Goal: Information Seeking & Learning: Learn about a topic

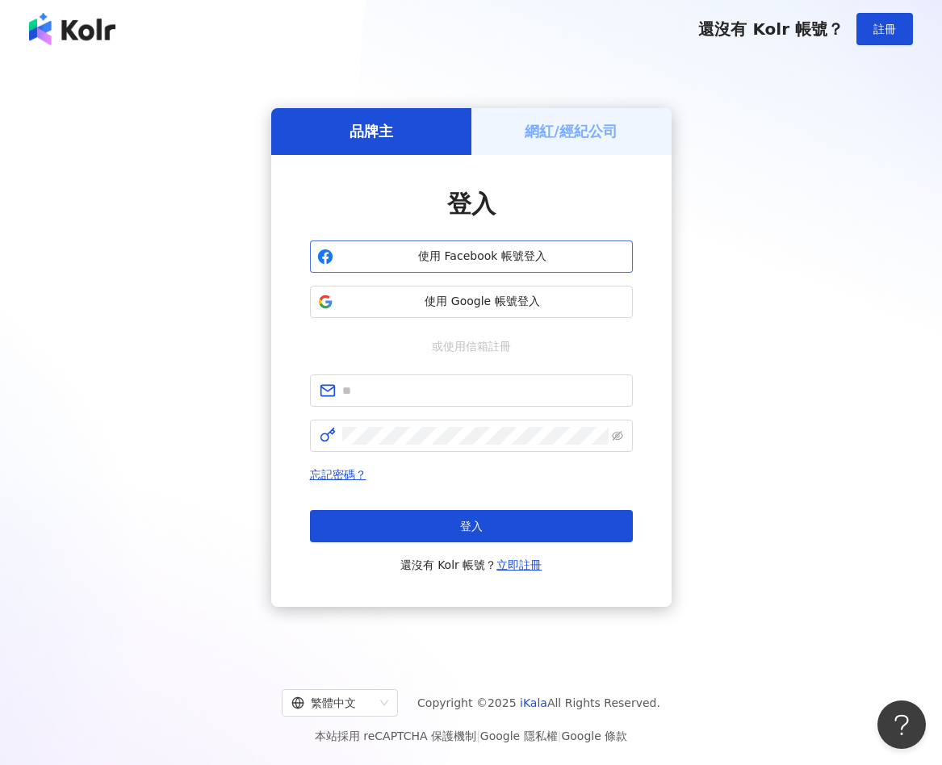
click at [580, 262] on span "使用 Facebook 帳號登入" at bounding box center [483, 257] width 286 height 16
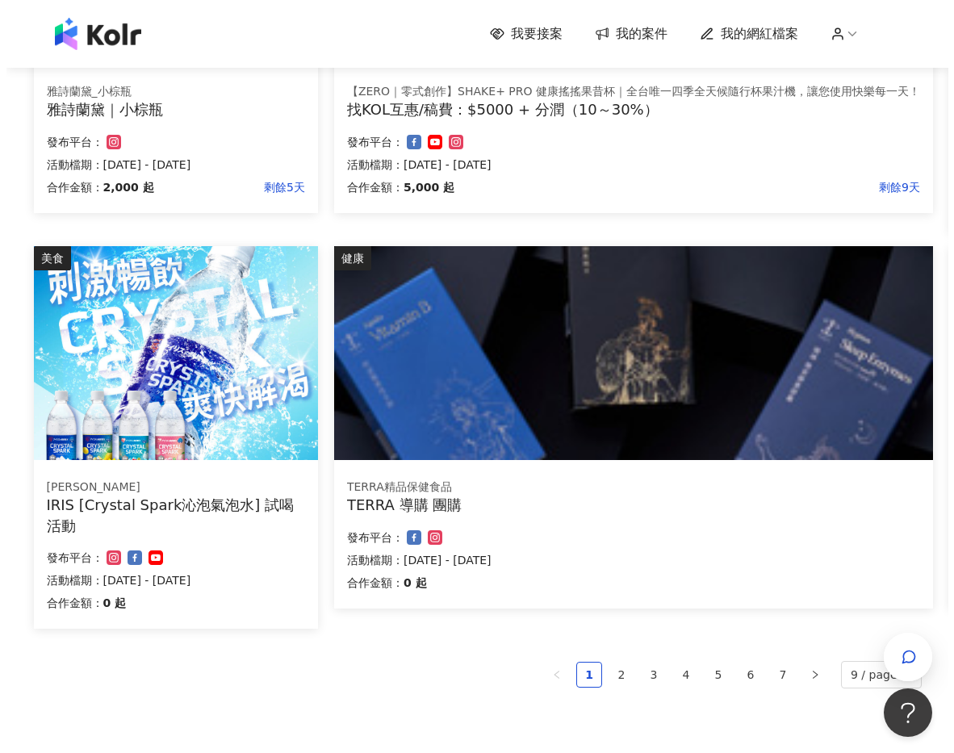
scroll to position [807, 0]
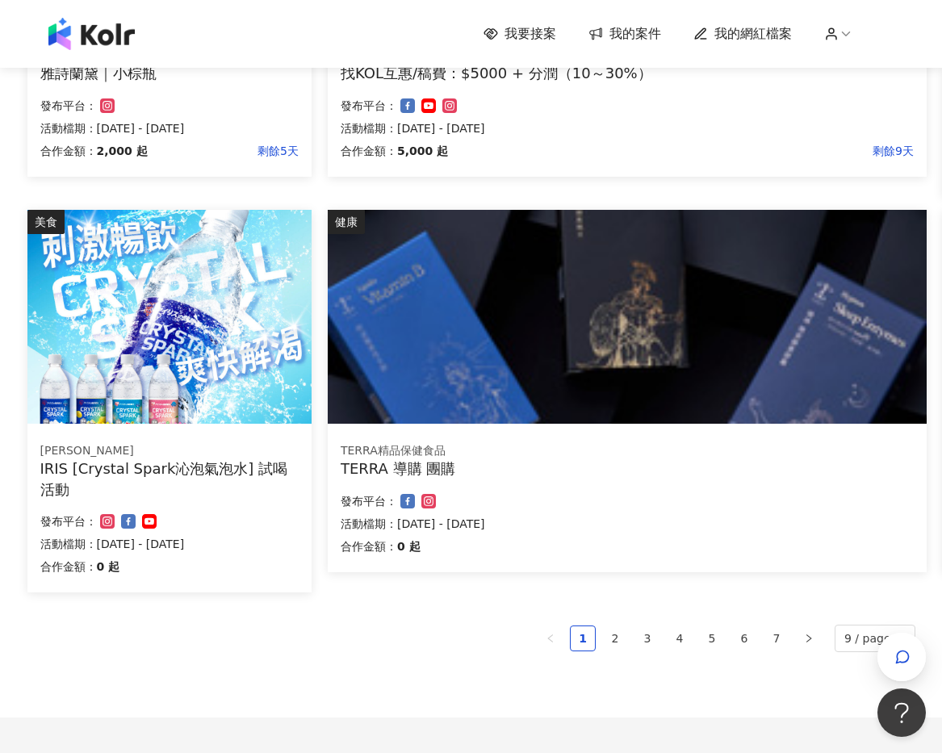
click at [291, 537] on p "活動檔期：[DATE] - [DATE]" at bounding box center [169, 543] width 258 height 19
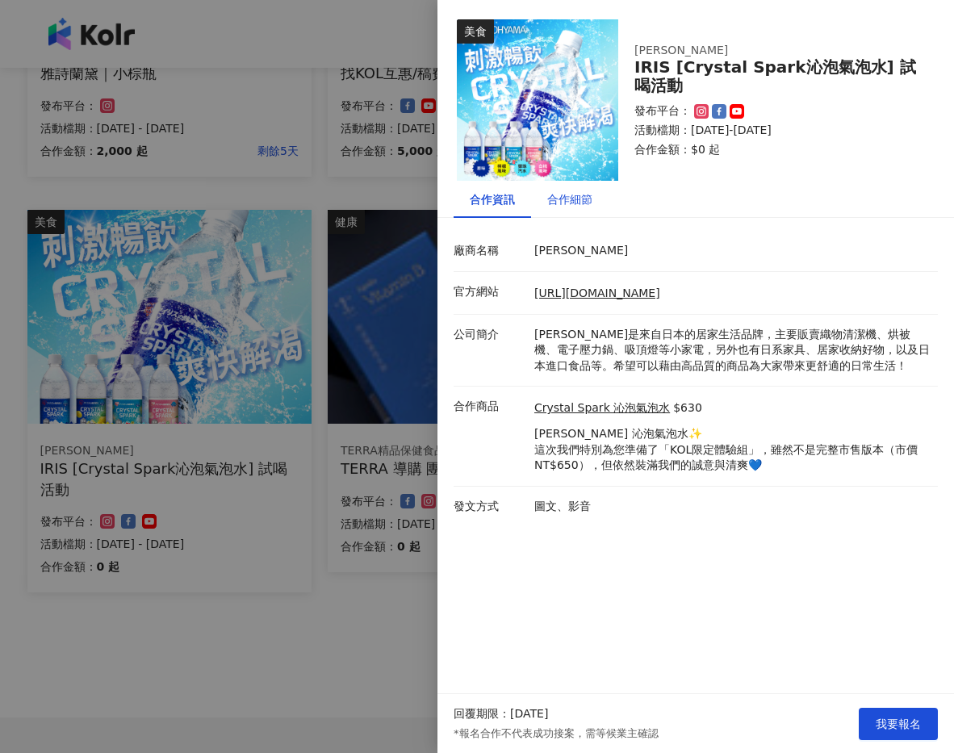
click at [582, 200] on div "合作細節" at bounding box center [569, 200] width 45 height 18
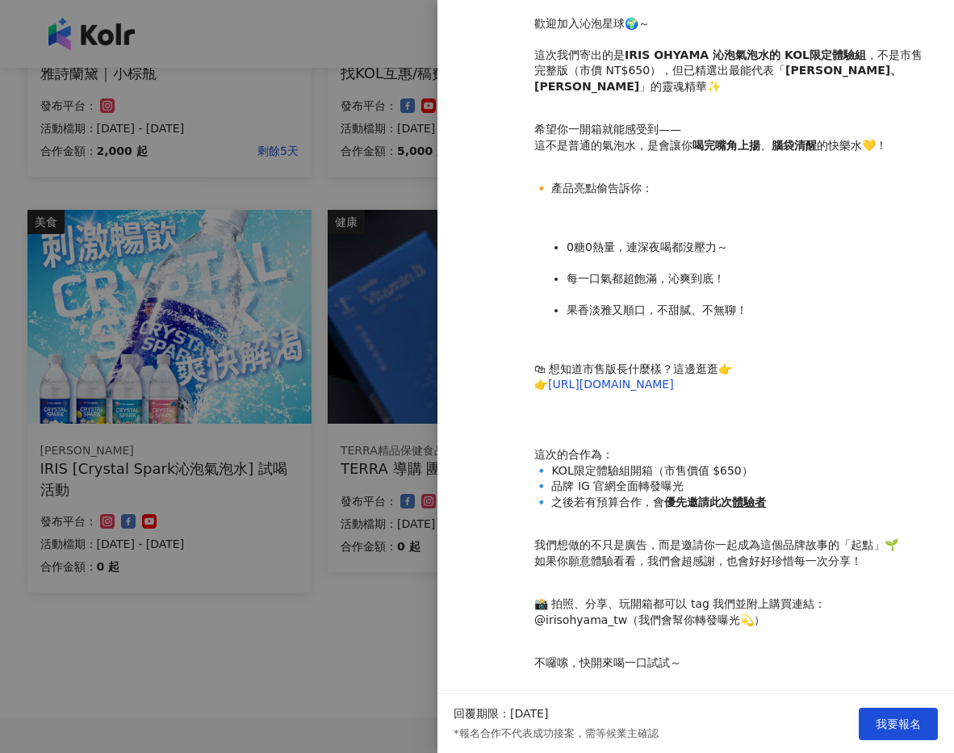
scroll to position [48, 0]
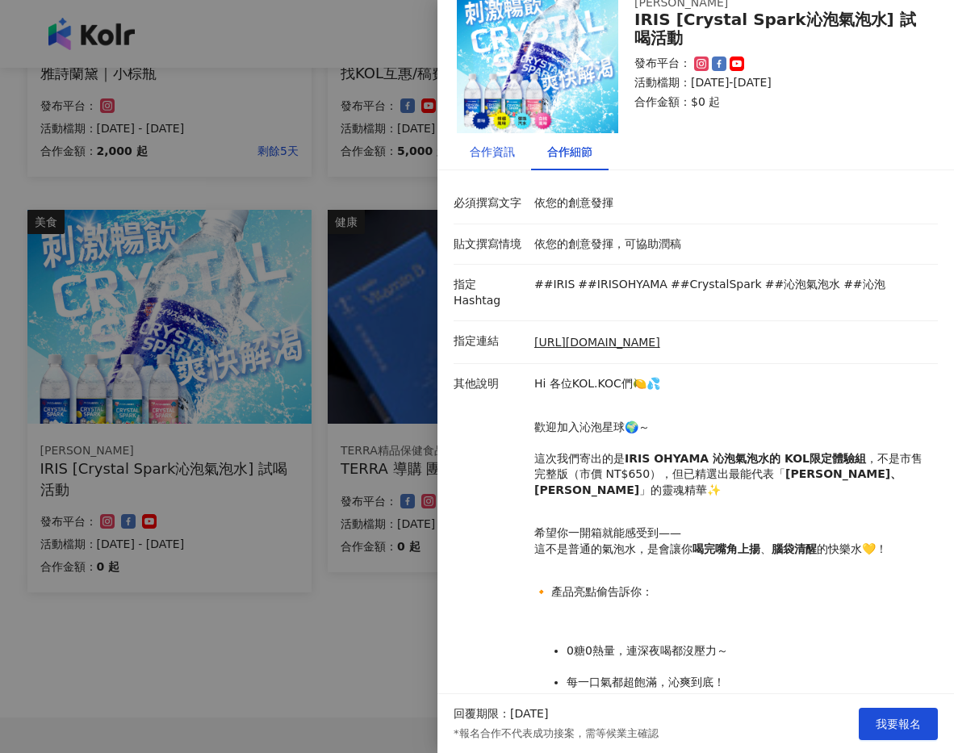
click at [495, 157] on div "合作資訊" at bounding box center [492, 152] width 45 height 18
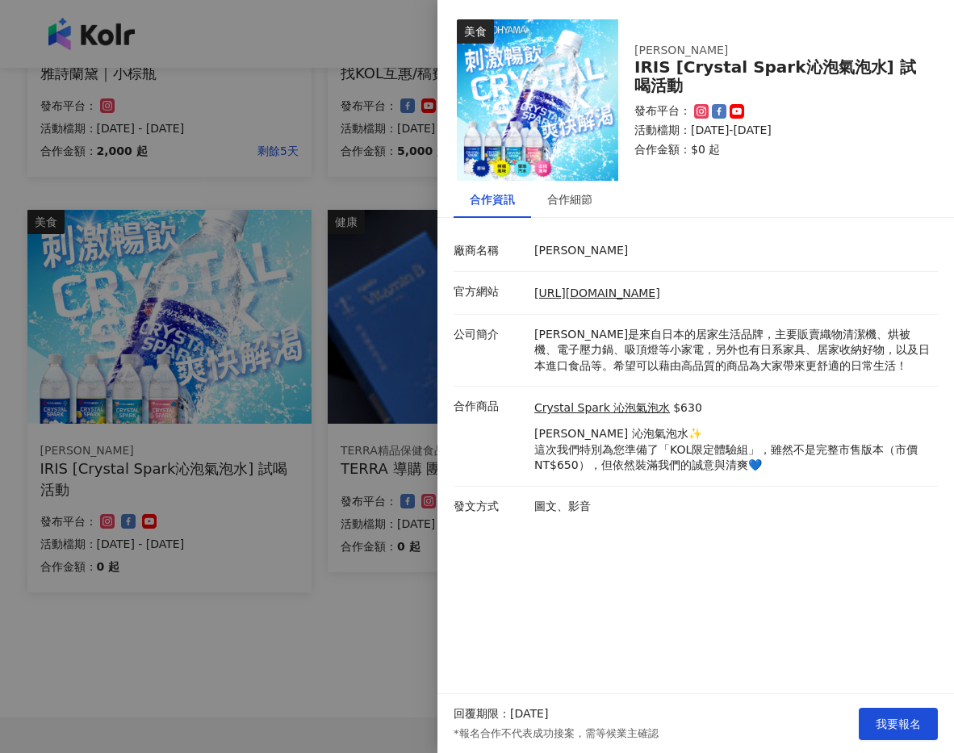
scroll to position [0, 0]
click at [570, 208] on div "合作細節" at bounding box center [570, 199] width 78 height 37
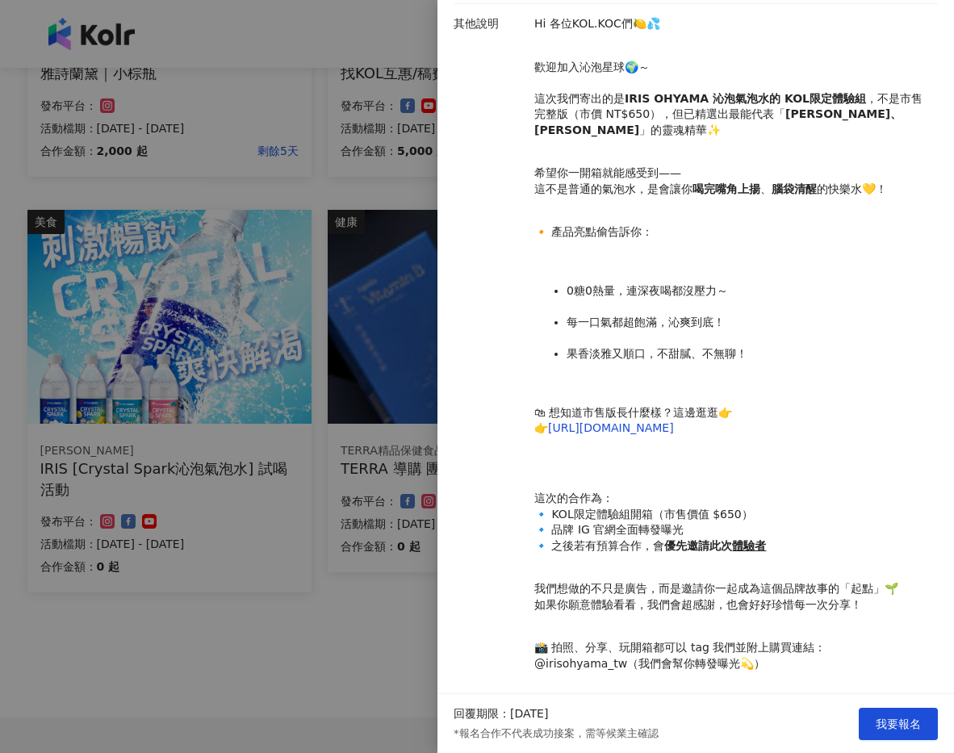
scroll to position [451, 0]
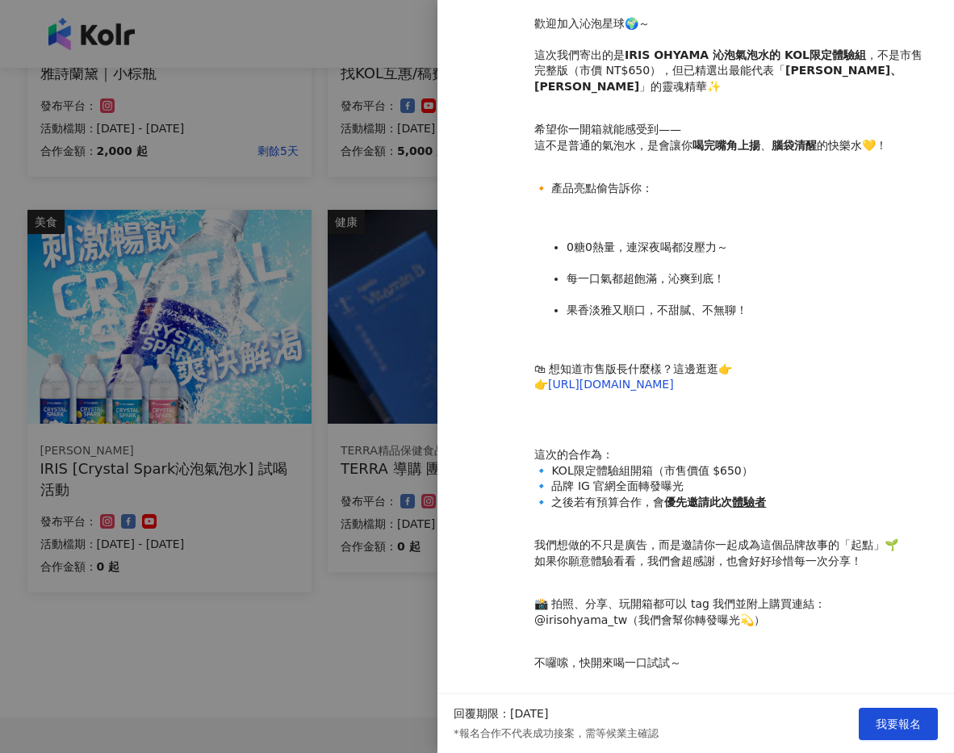
click at [313, 157] on div at bounding box center [477, 376] width 954 height 753
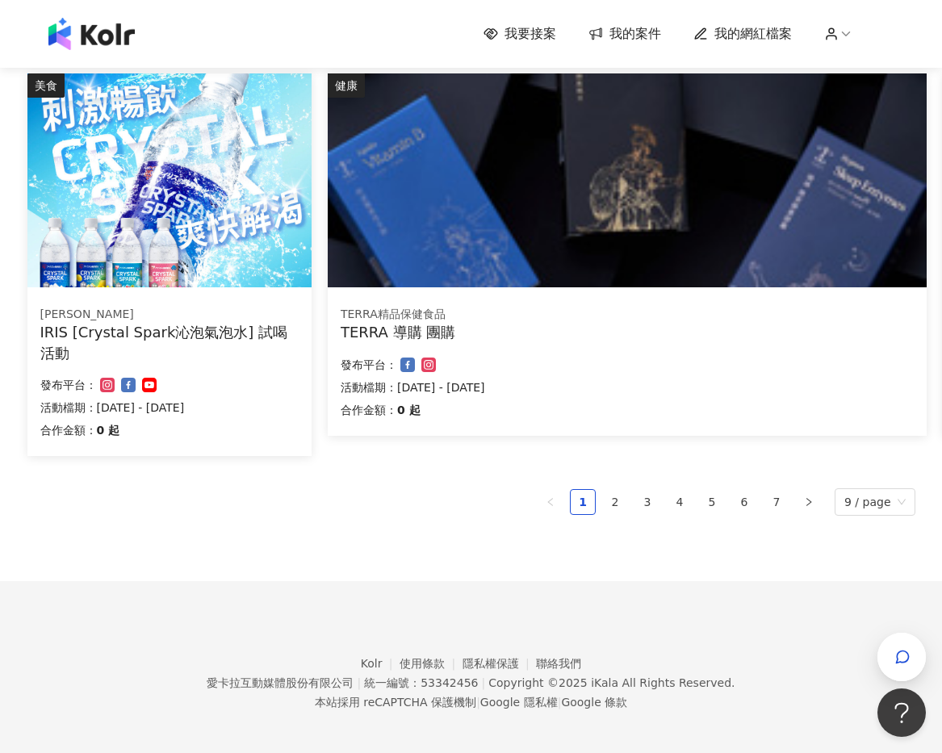
scroll to position [951, 0]
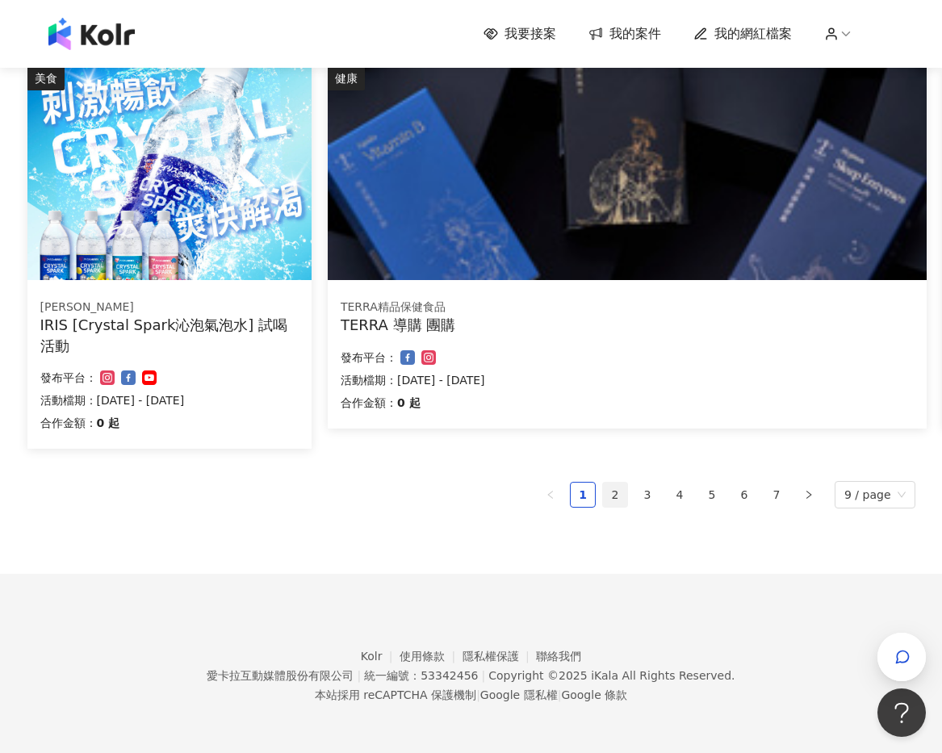
click at [624, 502] on link "2" at bounding box center [615, 495] width 24 height 24
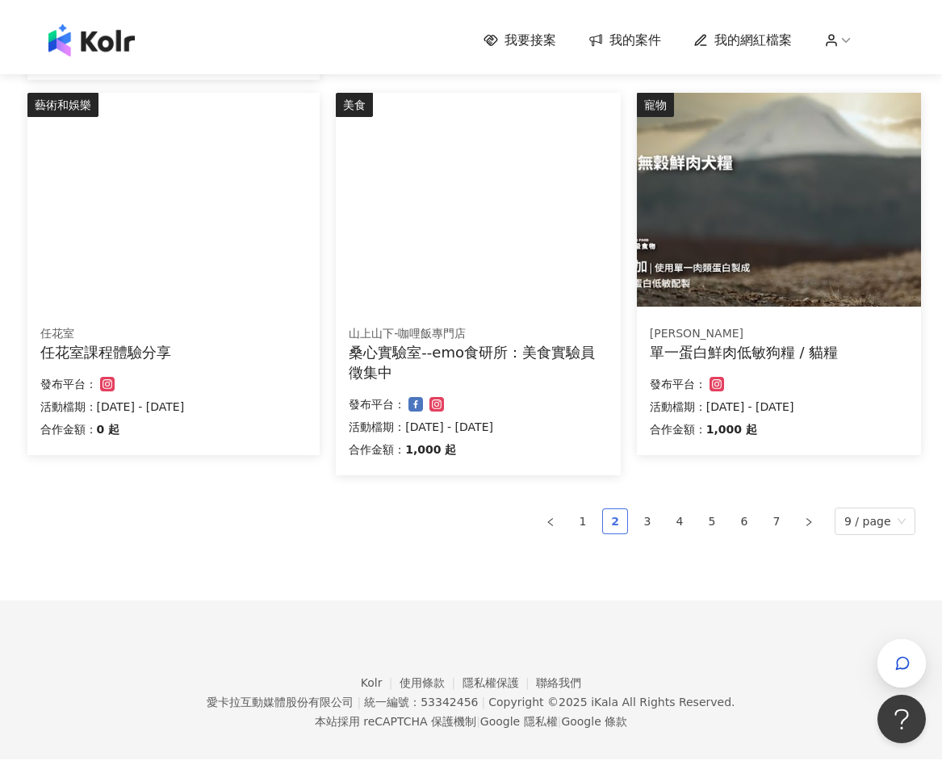
scroll to position [959, 0]
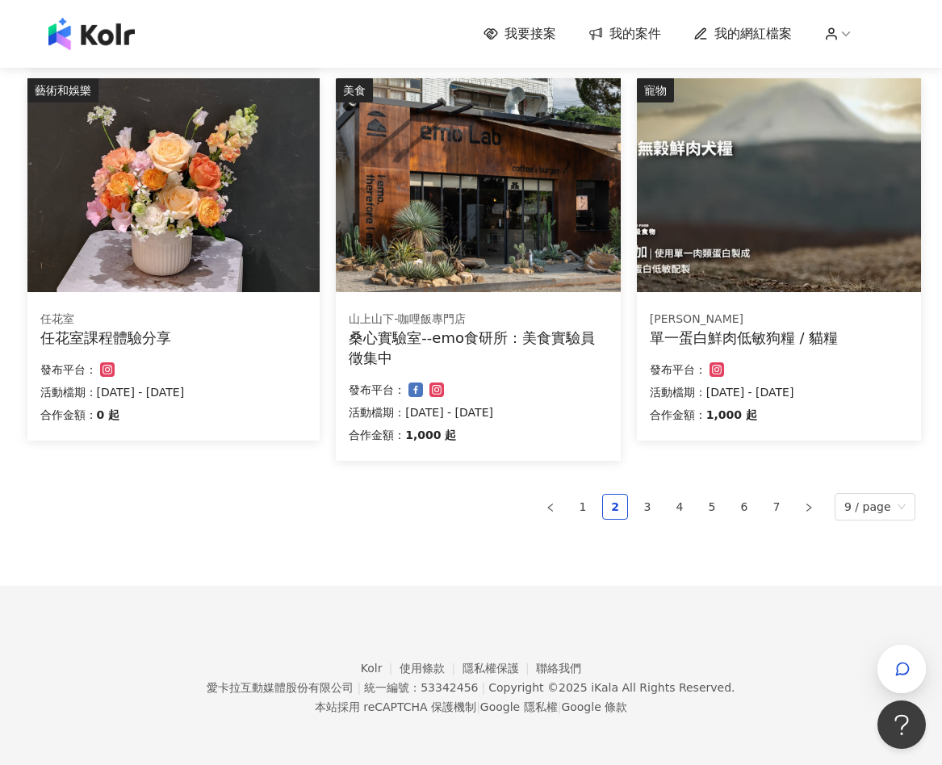
click at [572, 428] on div "合作金額： 1,000 起" at bounding box center [478, 434] width 258 height 19
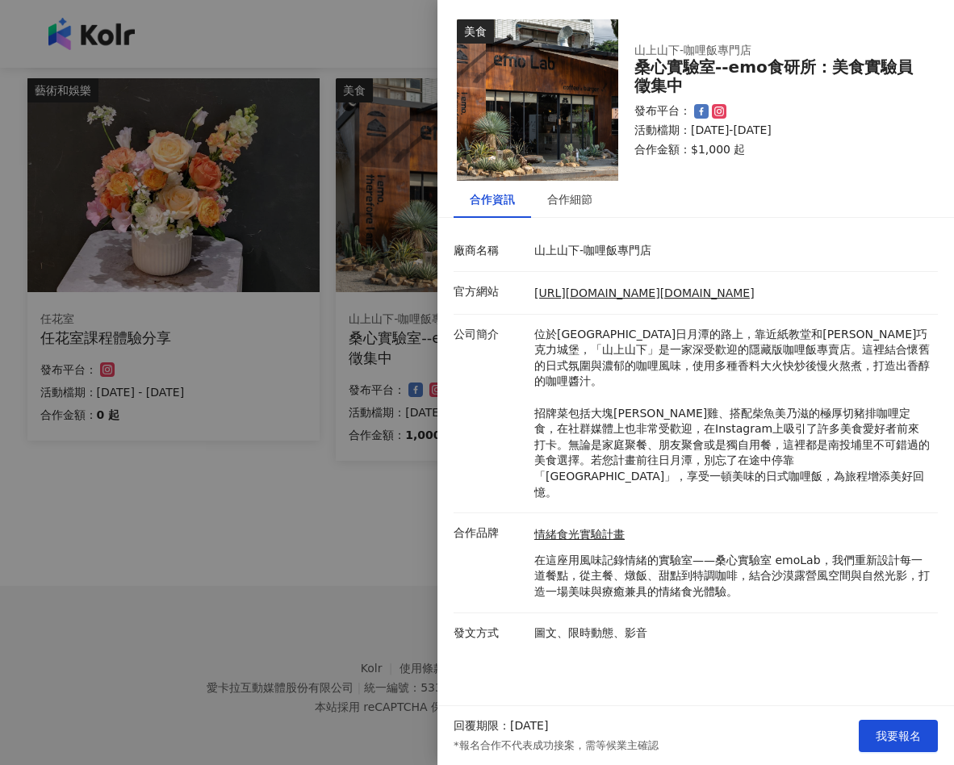
click at [291, 479] on div at bounding box center [477, 382] width 954 height 765
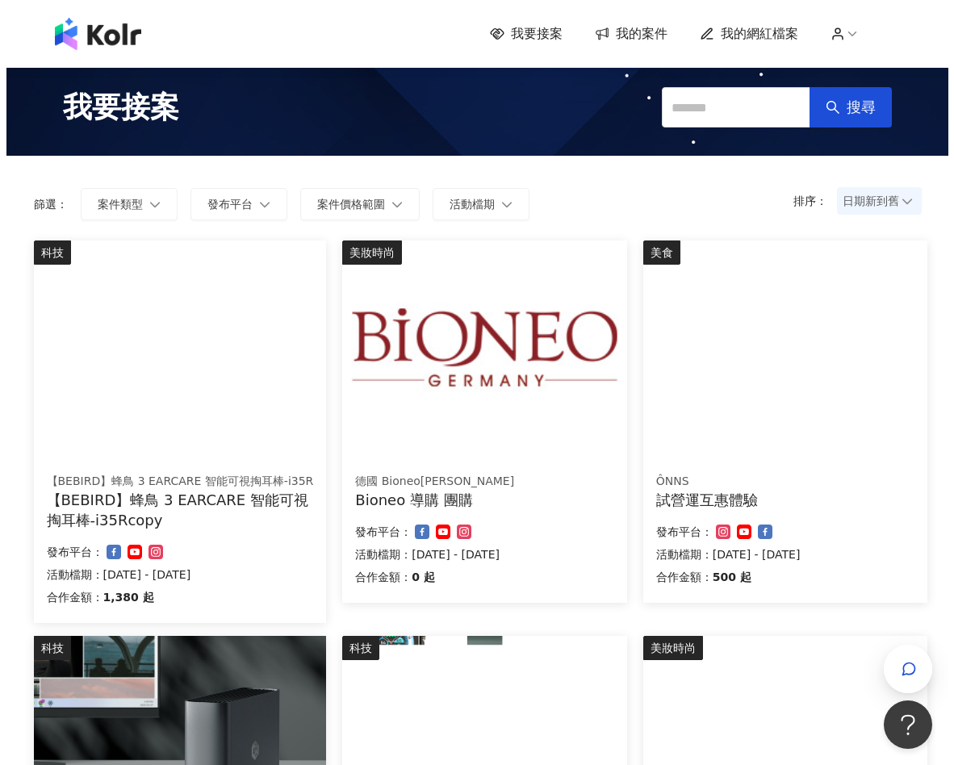
scroll to position [0, 0]
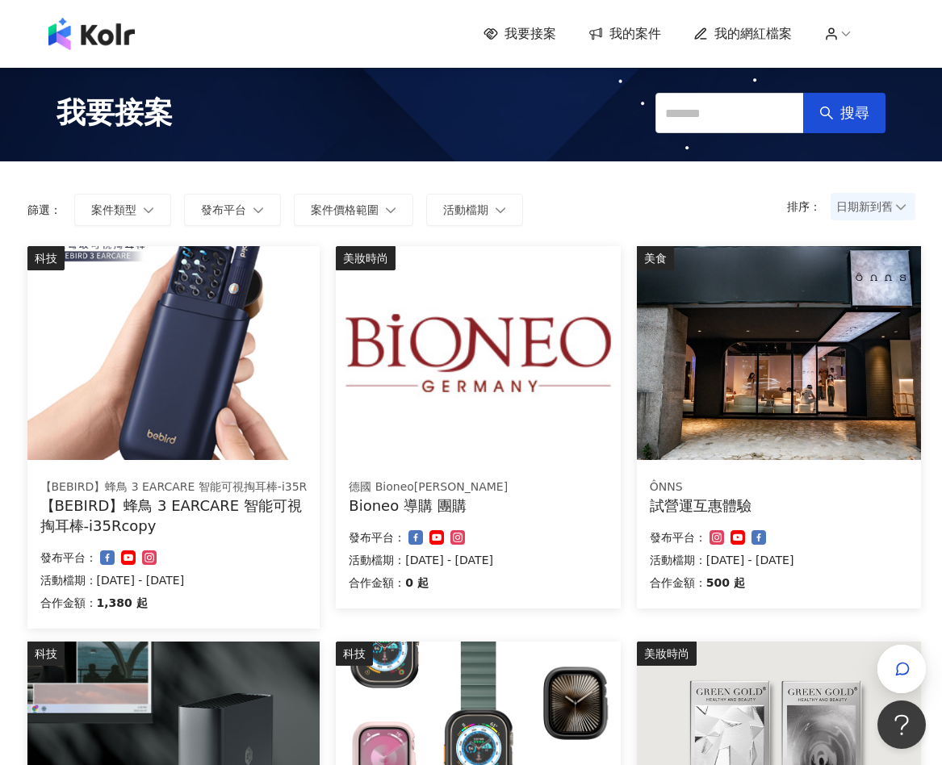
click at [769, 508] on div "試營運互惠體驗" at bounding box center [779, 506] width 258 height 20
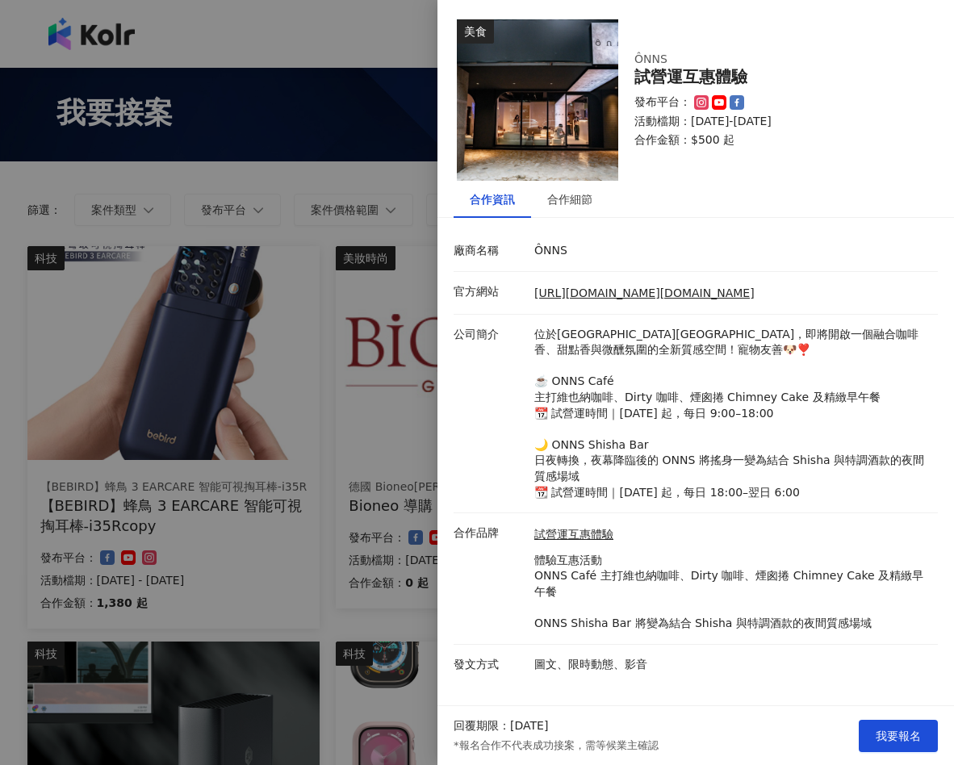
click at [358, 452] on div at bounding box center [477, 382] width 954 height 765
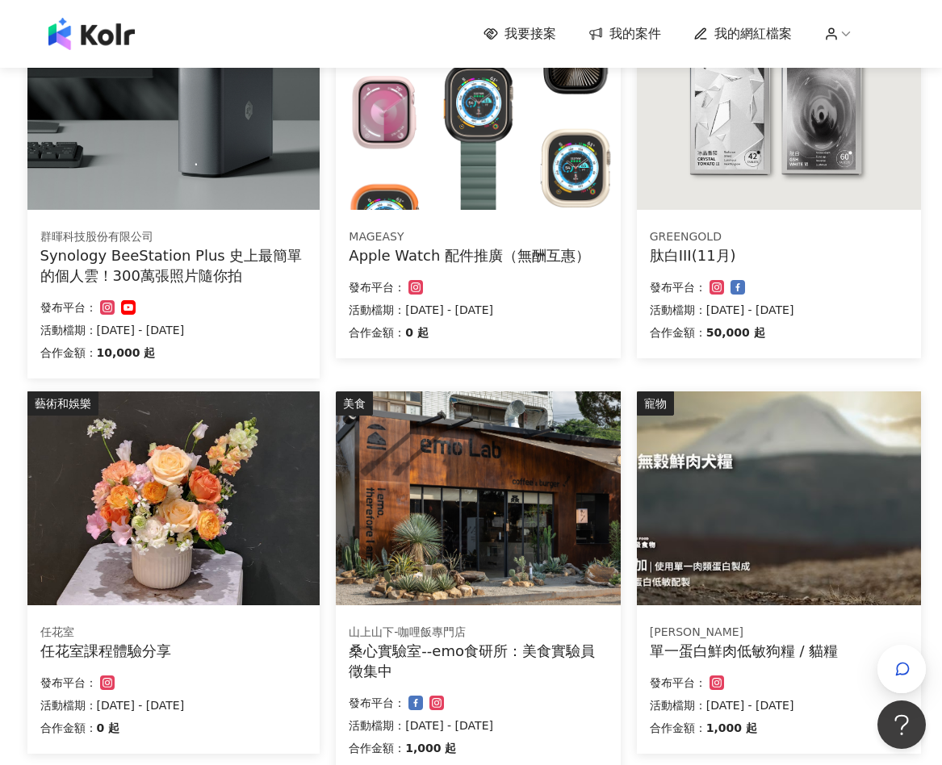
scroll to position [959, 0]
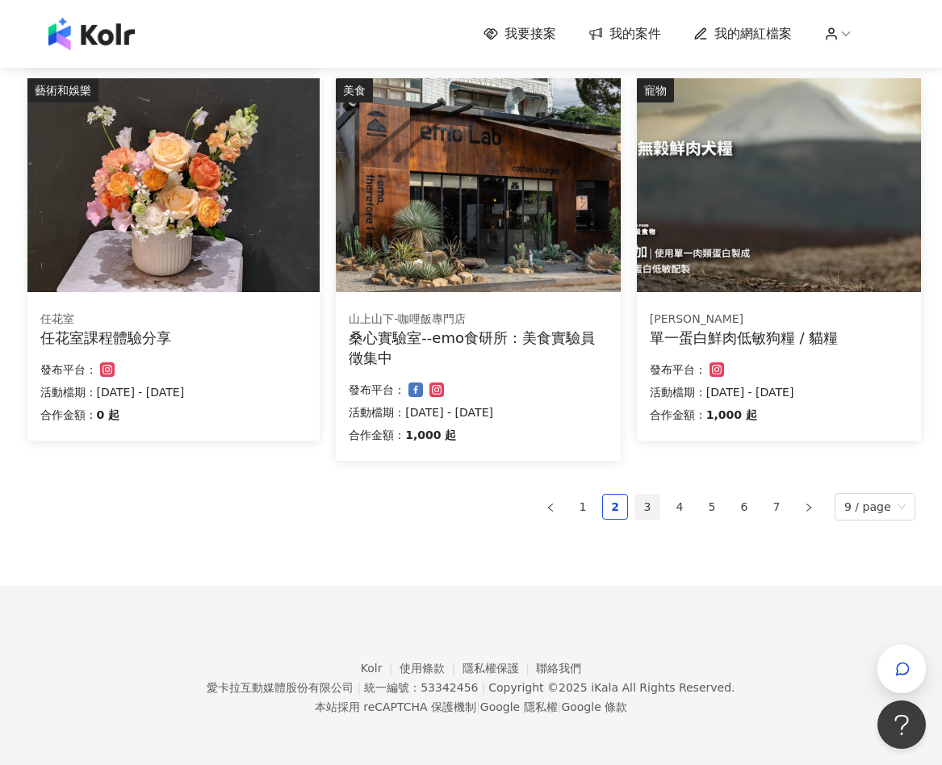
click at [656, 515] on link "3" at bounding box center [647, 507] width 24 height 24
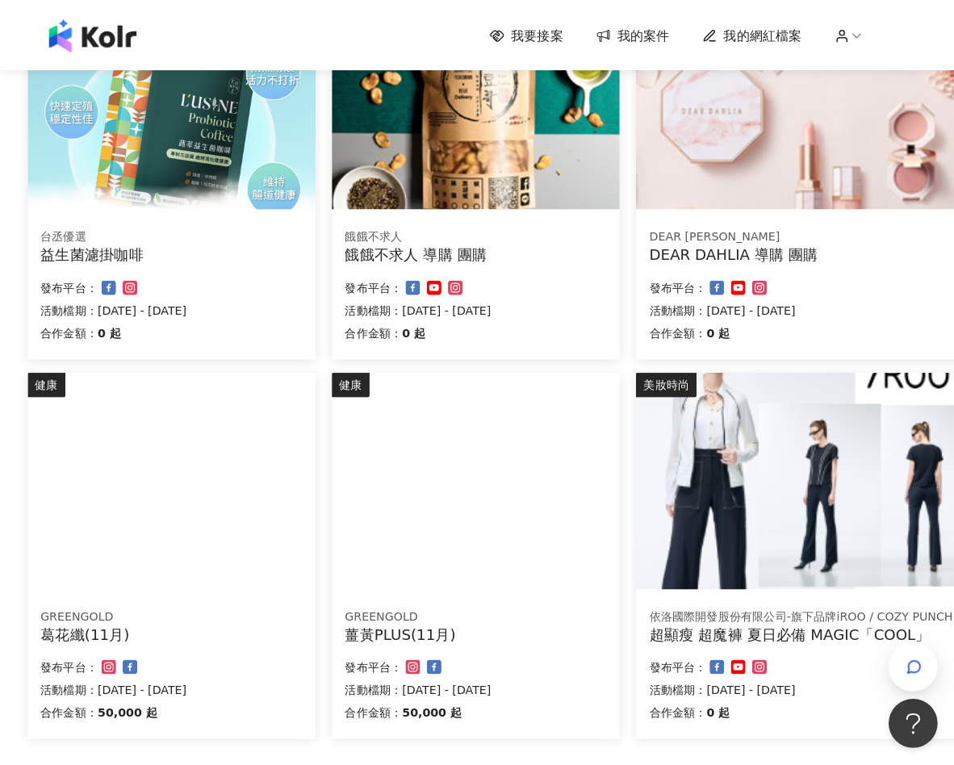
scroll to position [668, 0]
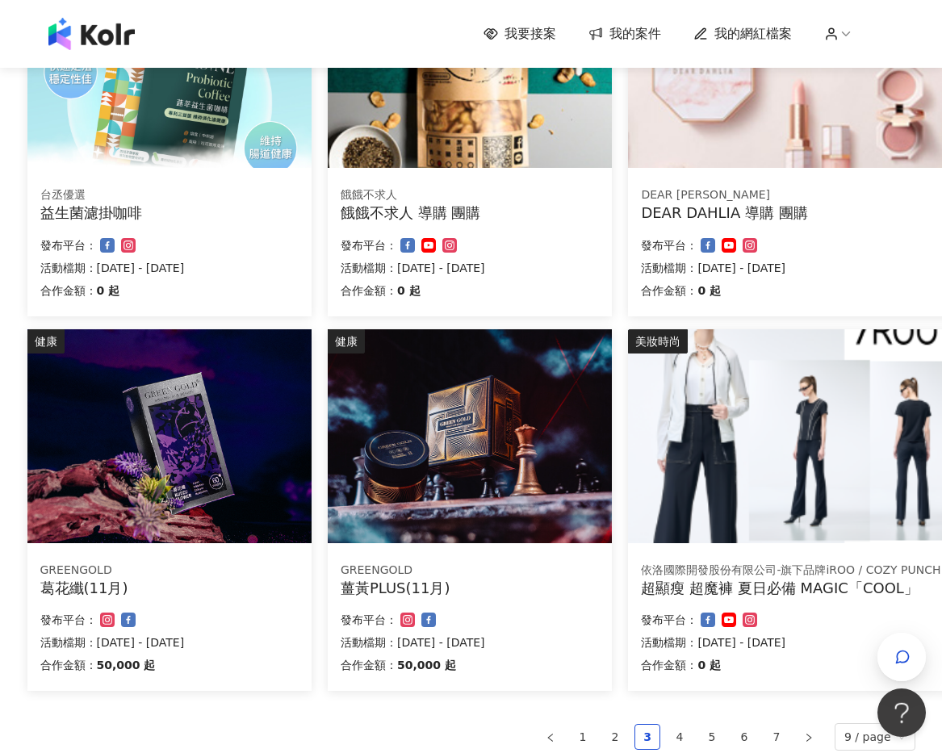
click at [517, 507] on img at bounding box center [470, 436] width 284 height 214
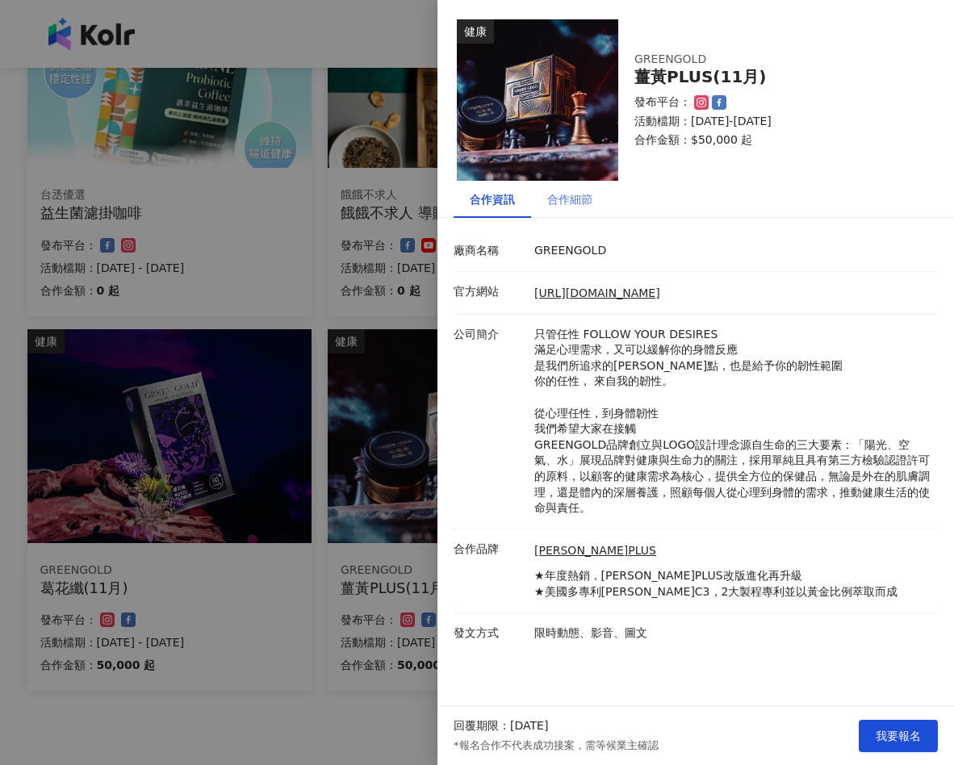
click at [547, 204] on div "合作細節" at bounding box center [570, 199] width 78 height 37
